Goal: Task Accomplishment & Management: Use online tool/utility

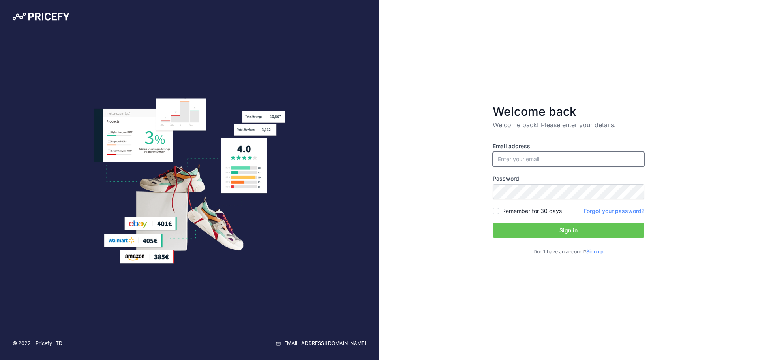
type input "[PERSON_NAME][EMAIL_ADDRESS][PERSON_NAME][DOMAIN_NAME]"
click at [517, 161] on input "[PERSON_NAME][EMAIL_ADDRESS][PERSON_NAME][DOMAIN_NAME]" at bounding box center [569, 159] width 152 height 15
click at [543, 229] on button "Sign in" at bounding box center [569, 230] width 152 height 15
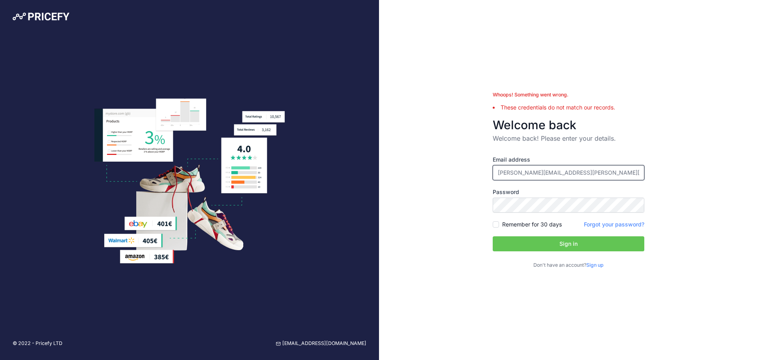
drag, startPoint x: 513, startPoint y: 172, endPoint x: 508, endPoint y: 172, distance: 5.1
click at [508, 172] on input "[PERSON_NAME][EMAIL_ADDRESS][PERSON_NAME][DOMAIN_NAME]" at bounding box center [569, 172] width 152 height 15
type input "s.swaby@feridax.com"
click at [543, 251] on button "Sign in" at bounding box center [569, 243] width 152 height 15
click at [418, 295] on div "Whoops! Something went wrong. These credentials do not match our records. Welco…" at bounding box center [568, 180] width 379 height 360
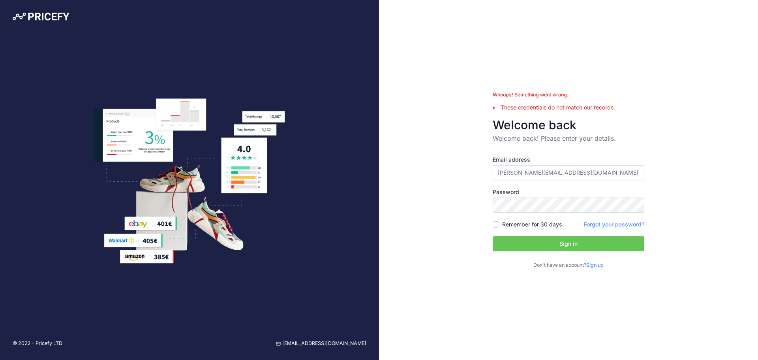
drag, startPoint x: 562, startPoint y: 213, endPoint x: 444, endPoint y: 234, distance: 119.9
click at [444, 234] on div "Whoops! Something went wrong. These credentials do not match our records. Welco…" at bounding box center [568, 180] width 379 height 360
